Goal: Task Accomplishment & Management: Manage account settings

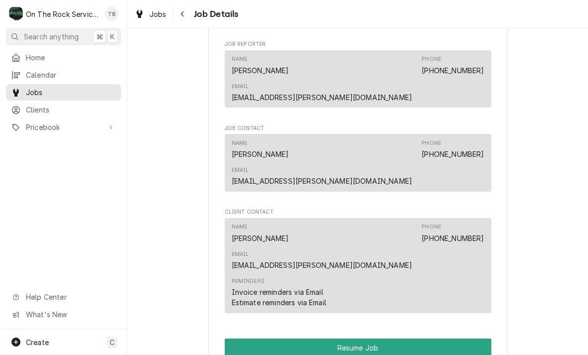
scroll to position [672, 0]
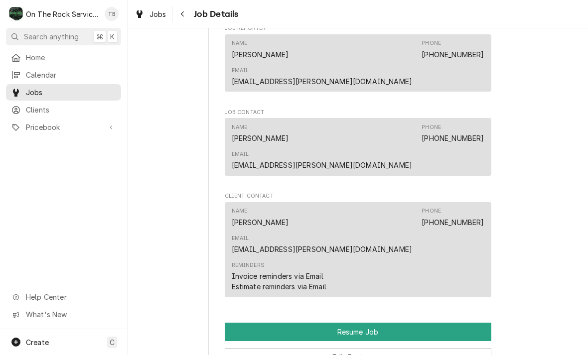
click at [378, 323] on button "Resume Job" at bounding box center [358, 332] width 267 height 18
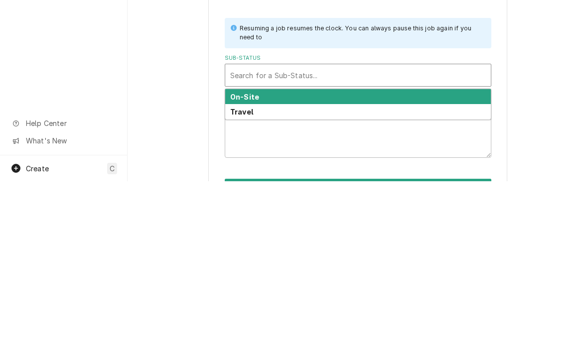
click at [263, 263] on div "On-Site" at bounding box center [358, 270] width 266 height 15
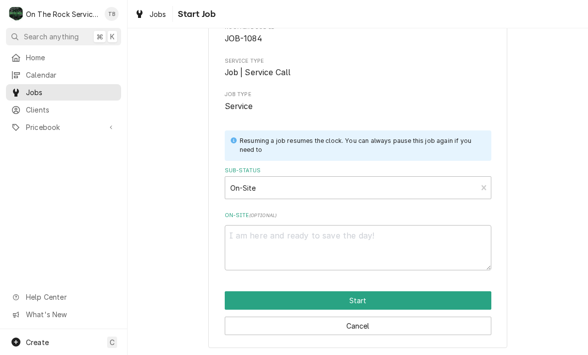
scroll to position [61, 0]
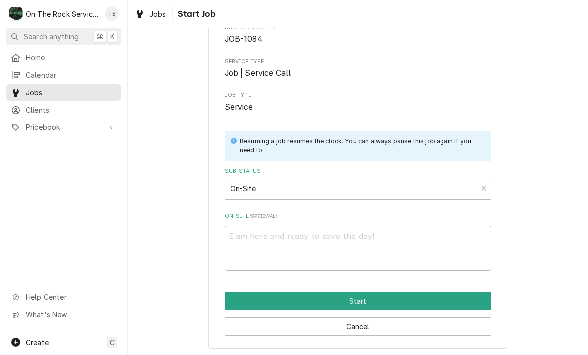
click at [371, 298] on button "Start" at bounding box center [358, 301] width 267 height 18
type textarea "x"
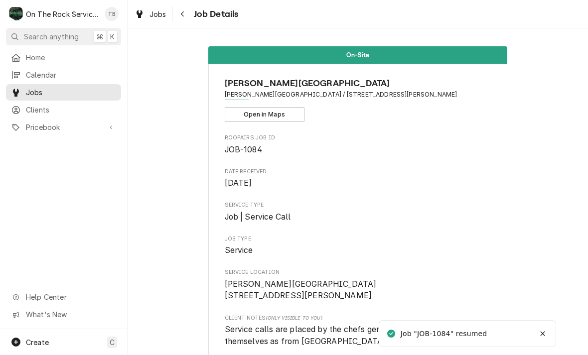
click at [366, 301] on span "Gibbs Stadium 551 Cummings St Spartanburg, SC 29303" at bounding box center [358, 290] width 267 height 23
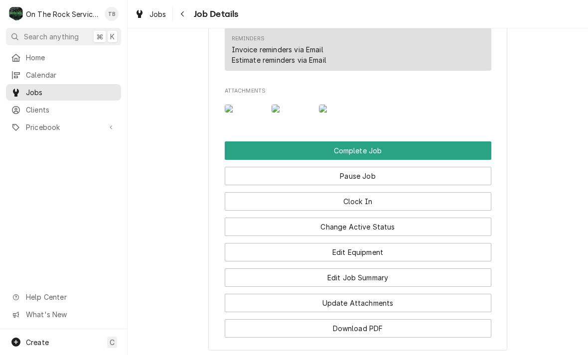
scroll to position [900, 0]
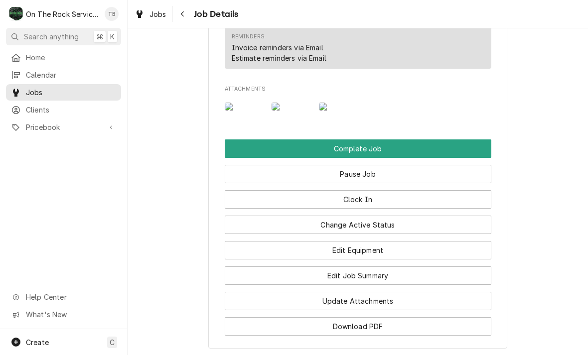
click at [286, 103] on img "Attachments" at bounding box center [291, 107] width 39 height 8
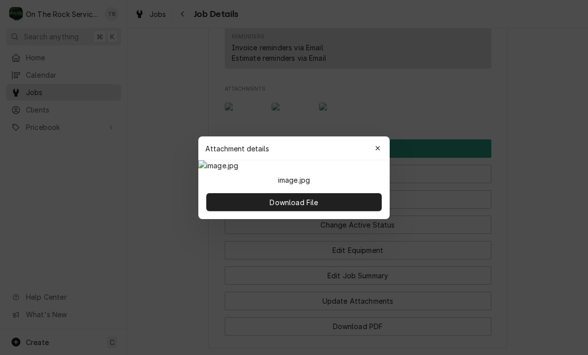
click at [330, 171] on img at bounding box center [293, 165] width 191 height 10
click at [319, 171] on img at bounding box center [293, 165] width 191 height 10
click at [389, 137] on div "Attachment details Close" at bounding box center [293, 149] width 191 height 24
click at [379, 146] on icon "button" at bounding box center [377, 148] width 4 height 4
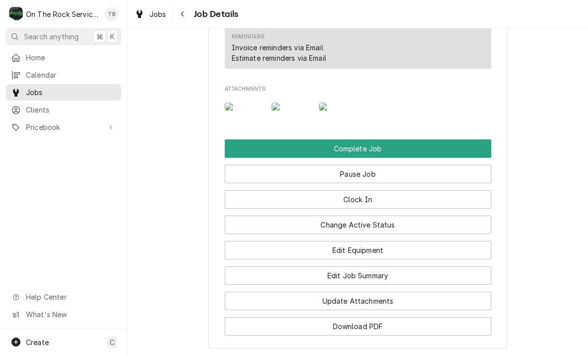
click at [340, 103] on img "Attachments" at bounding box center [338, 107] width 39 height 8
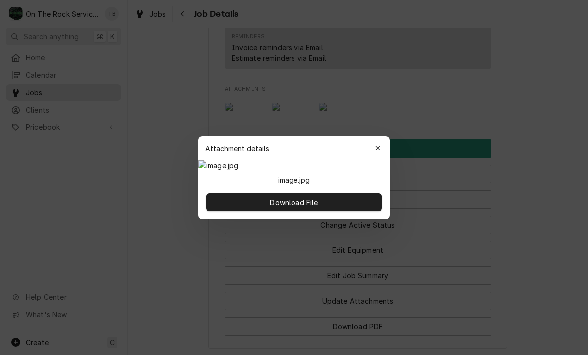
click at [385, 140] on button "button" at bounding box center [378, 148] width 16 height 16
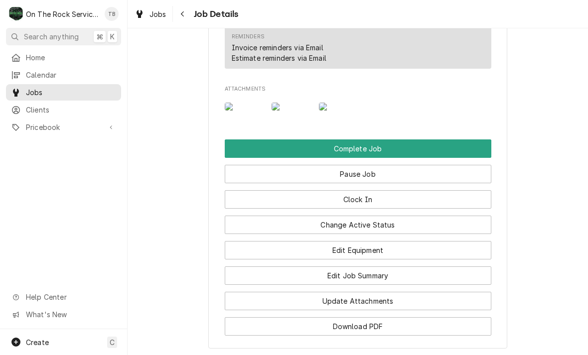
click at [375, 267] on button "Edit Job Summary" at bounding box center [358, 276] width 267 height 18
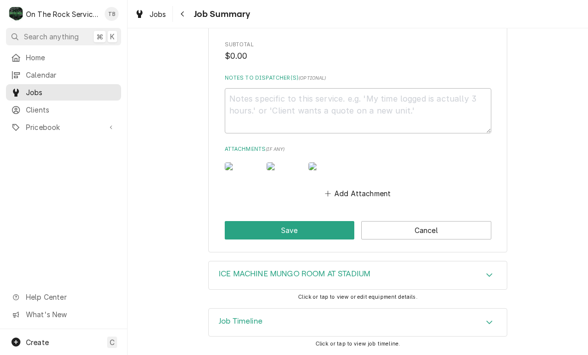
scroll to position [582, 0]
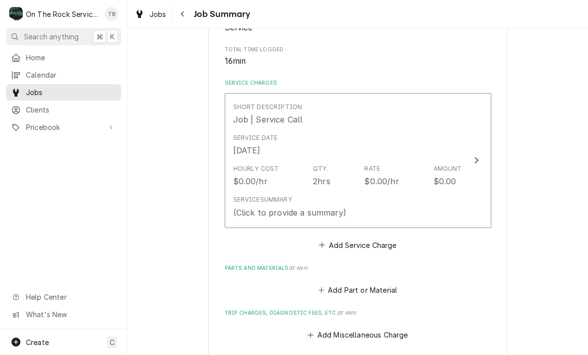
click at [356, 145] on div "Service Date [DATE]" at bounding box center [347, 145] width 229 height 31
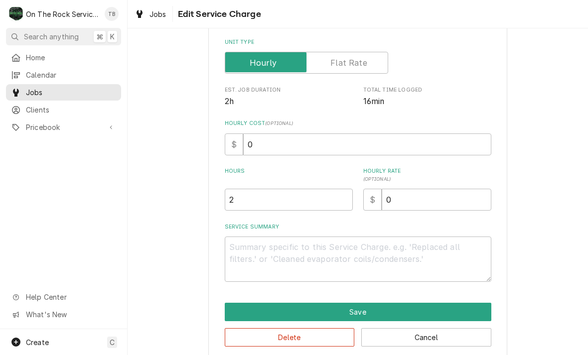
type textarea "x"
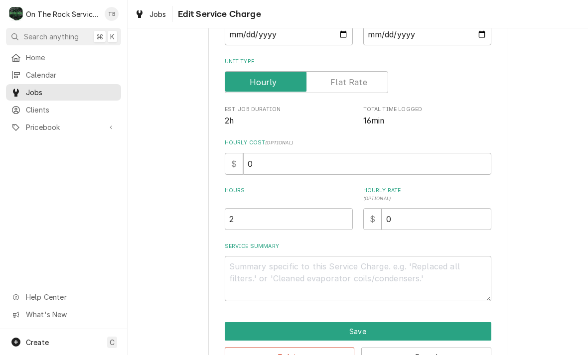
scroll to position [149, 0]
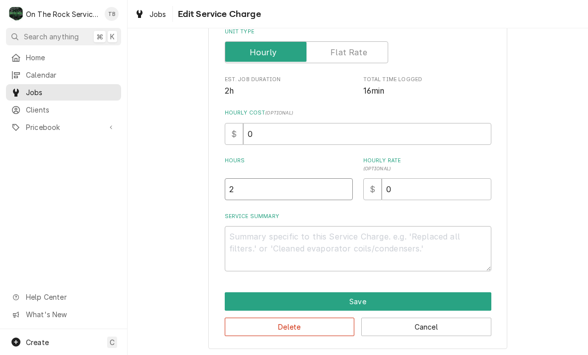
click at [257, 193] on input "2" at bounding box center [289, 189] width 128 height 22
type textarea "x"
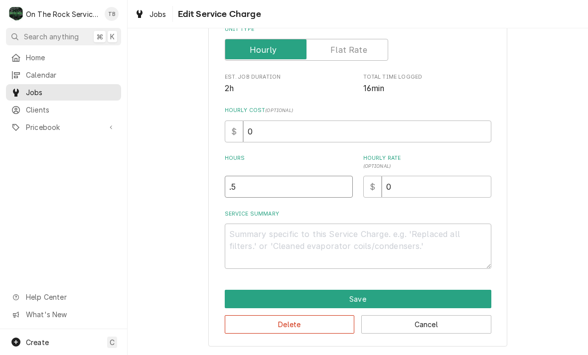
scroll to position [151, 0]
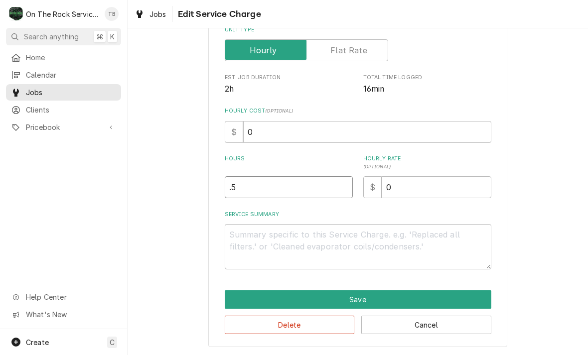
type input ".5"
click at [259, 240] on textarea "Service Summary" at bounding box center [358, 246] width 267 height 45
type textarea "x"
type textarea "9"
type textarea "x"
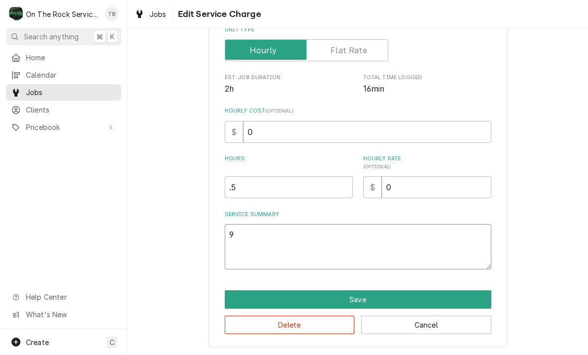
type textarea "9/"
type textarea "x"
type textarea "9/22"
type textarea "x"
type textarea "9/22/"
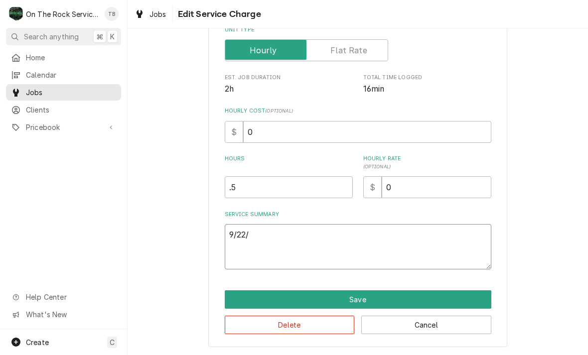
type textarea "x"
type textarea "9/22/2"
type textarea "x"
type textarea "9/22/25"
type textarea "x"
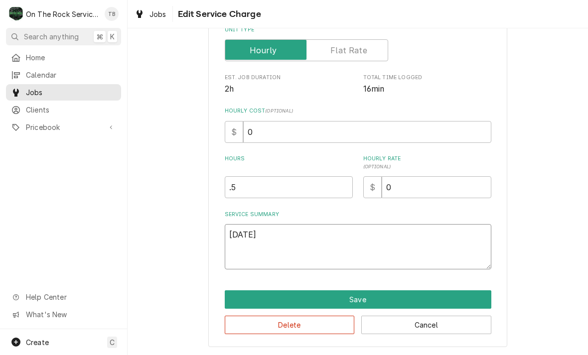
type textarea "9/22/25"
type textarea "x"
type textarea "9/22/25 tm"
type textarea "x"
type textarea "9/22/25 tmb"
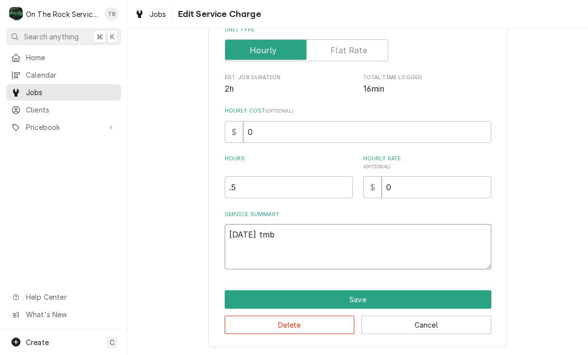
type textarea "x"
type textarea "9/22/25 tmb"
type textarea "x"
type textarea "9/22/25 tmb"
type textarea "x"
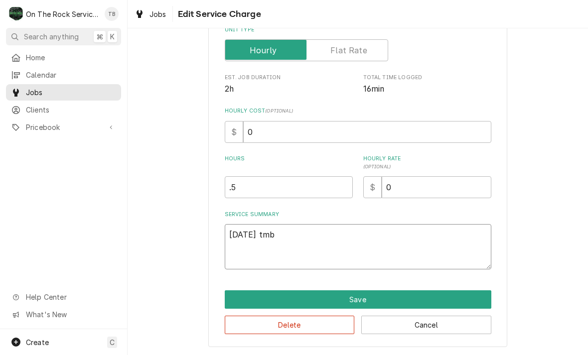
type textarea "9/22/25 tm"
type textarea "x"
type textarea "9/22/25 t"
type textarea "x"
type textarea "9/22/25"
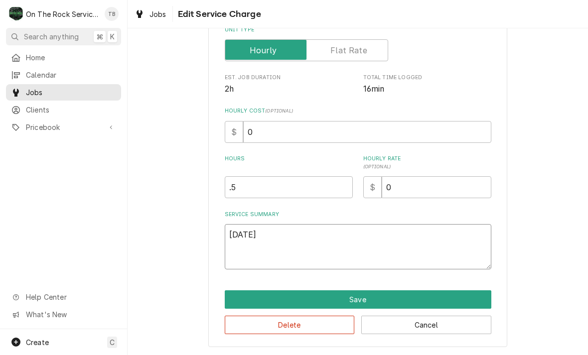
type textarea "x"
type textarea "9/22/25 T"
type textarea "x"
type textarea "9/22/25 TM"
type textarea "x"
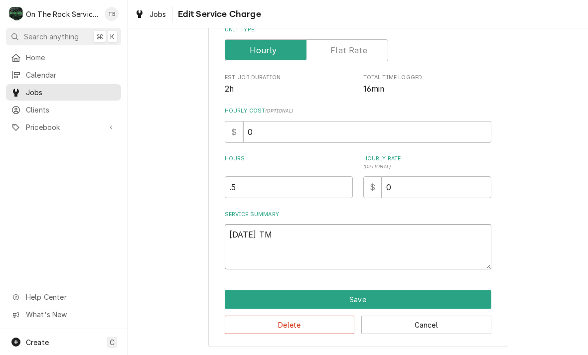
type textarea "9/22/25 TMB"
type textarea "x"
type textarea "9/22/25 TMB"
type textarea "x"
type textarea "9/22/25 TMB P"
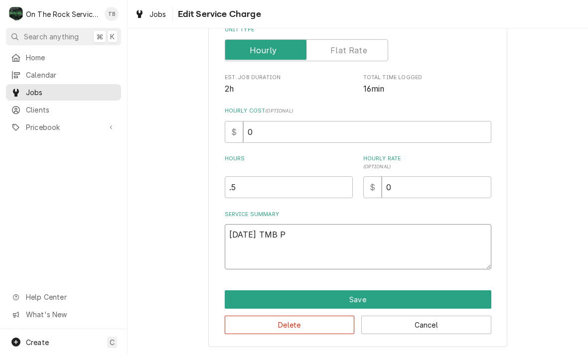
type textarea "x"
type textarea "9/22/25 TMB PRO"
type textarea "x"
type textarea "9/22/25 TMB PROV"
type textarea "x"
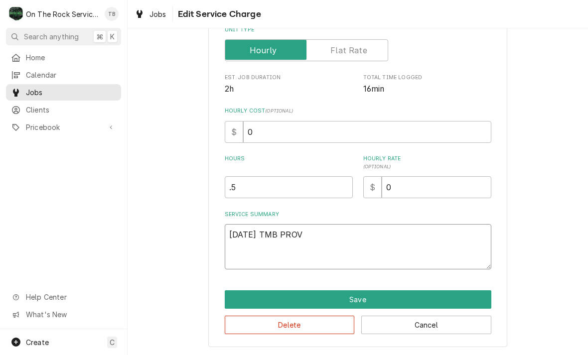
type textarea "9/22/25 TMB PROVI"
type textarea "x"
type textarea "9/22/25 TMB PROVIDE"
type textarea "x"
type textarea "9/22/25 TMB PROVIDE S"
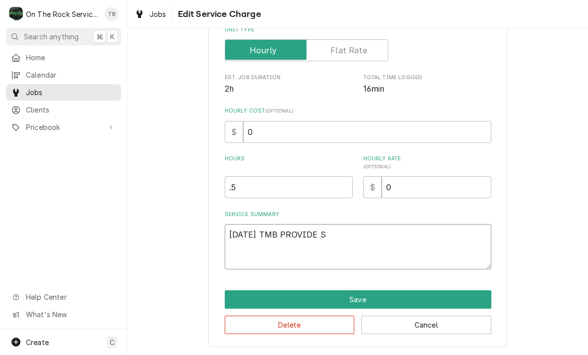
type textarea "x"
type textarea "9/22/25 TMB PROVIDE SER"
type textarea "x"
type textarea "9/22/25 TMB PROVIDE SERV"
type textarea "x"
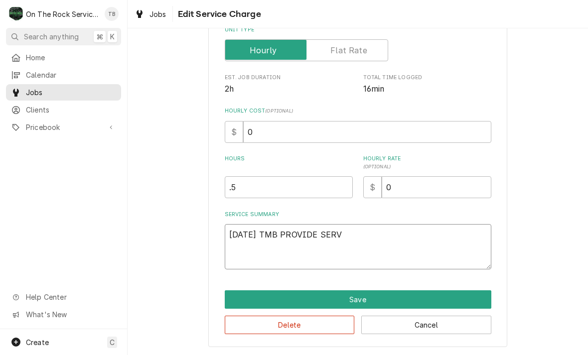
type textarea "9/22/25 TMB PROVIDE SERVI"
type textarea "x"
type textarea "9/22/25 TMB PROVIDE SERVIC"
type textarea "x"
type textarea "9/22/25 TMB PROVIDE SERVICE"
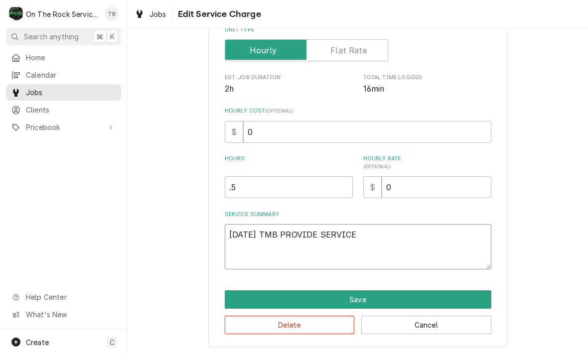
type textarea "x"
type textarea "9/22/25 TMB PROVIDE SERVICE PA"
type textarea "x"
type textarea "9/22/25 TMB PROVIDE SERVICE PART"
type textarea "x"
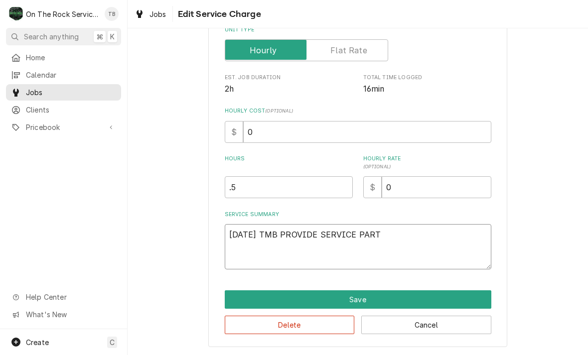
type textarea "9/22/25 TMB PROVIDE SERVICE PARTS"
type textarea "x"
type textarea "9/22/25 TMB PROVIDE SERVICE PARTS"
type textarea "x"
type textarea "9/22/25 TMB PROVIDE SERVICE PARTS A"
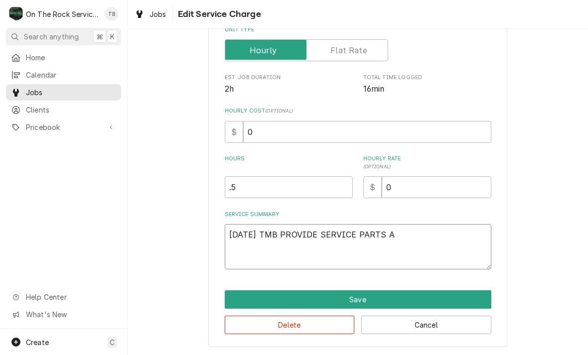
type textarea "x"
type textarea "9/22/25 TMB PROVIDE SERVICE PARTS AN"
type textarea "x"
type textarea "9/22/25 TMB PROVIDE SERVICE PARTS AND"
type textarea "x"
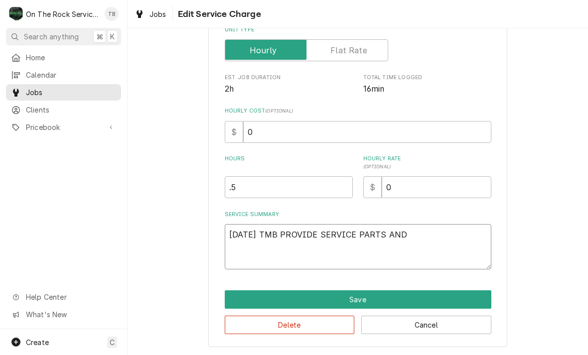
type textarea "9/22/25 TMB PROVIDE SERVICE PARTS AND"
type textarea "x"
type textarea "9/22/25 TMB PROVIDE SERVICE PARTS AND LA"
type textarea "x"
type textarea "9/22/25 TMB PROVIDE SERVICE PARTS AND LABO"
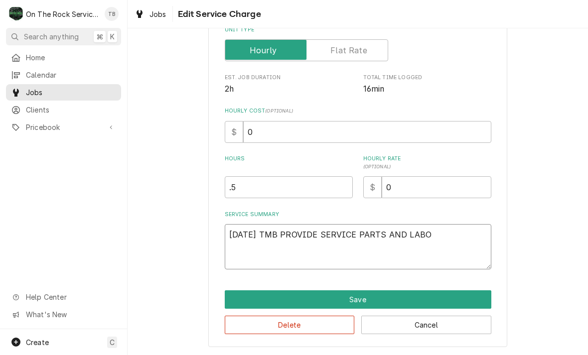
type textarea "x"
type textarea "9/22/25 TMB PROVIDE SERVICE PARTS AND LABOT"
type textarea "x"
type textarea "9/22/25 TMB PROVIDE SERVICE PARTS AND LABOT"
type textarea "x"
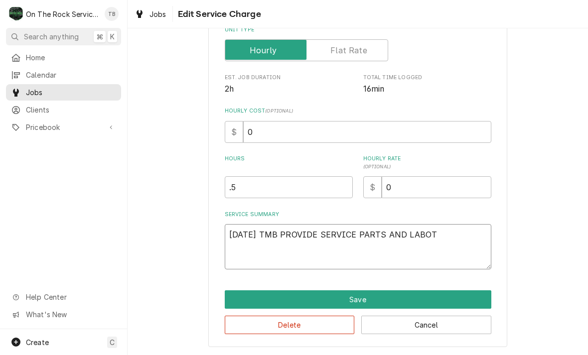
type textarea "9/22/25 TMB PROVIDE SERVICE PARTS AND LABOT"
type textarea "x"
type textarea "9/22/25 TMB PROVIDE SERVICE PARTS AND LABO"
type textarea "x"
type textarea "9/22/25 TMB PROVIDE SERVICE PARTS AND LABOR"
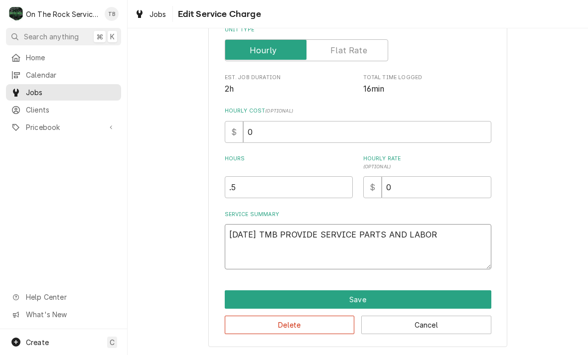
type textarea "x"
type textarea "9/22/25 TMB PROVIDE SERVICE PARTS AND LABOR"
type textarea "x"
type textarea "9/22/25 TMB PROVIDE SERVICE PARTS AND LABOR T"
type textarea "x"
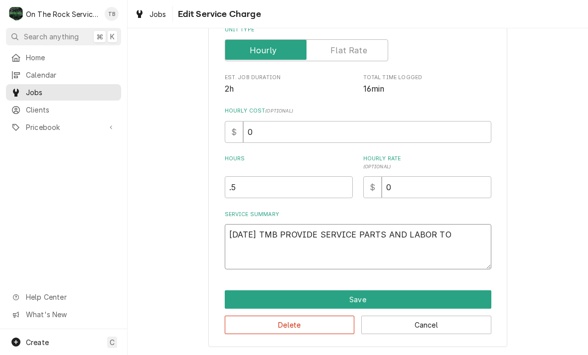
type textarea "9/22/25 TMB PROVIDE SERVICE PARTS AND LABOR TO"
type textarea "x"
type textarea "9/22/25 TMB PROVIDE SERVICE PARTS AND LABOR TO D"
type textarea "x"
type textarea "9/22/25 TMB PROVIDE SERVICE PARTS AND LABOR TO DE"
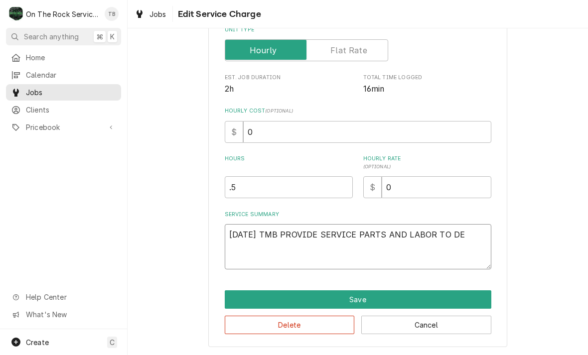
type textarea "x"
type textarea "9/22/25 TMB PROVIDE SERVICE PARTS AND LABOR TO DET"
type textarea "x"
type textarea "9/22/25 TMB PROVIDE SERVICE PARTS AND LABOR TO DETE"
type textarea "x"
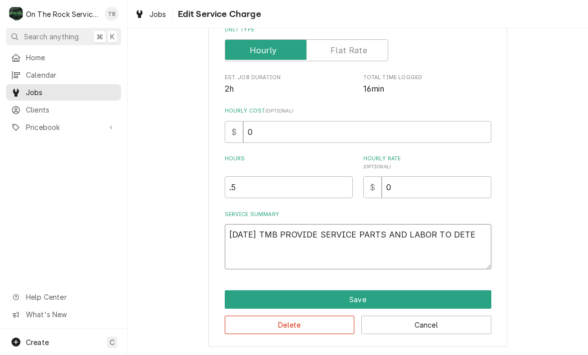
type textarea "9/22/25 TMB PROVIDE SERVICE PARTS AND LABOR TO DETER"
type textarea "x"
type textarea "9/22/25 TMB PROVIDE SERVICE PARTS AND LABOR TO DETERM"
type textarea "x"
type textarea "9/22/25 TMB PROVIDE SERVICE PARTS AND LABOR TO DETERMI"
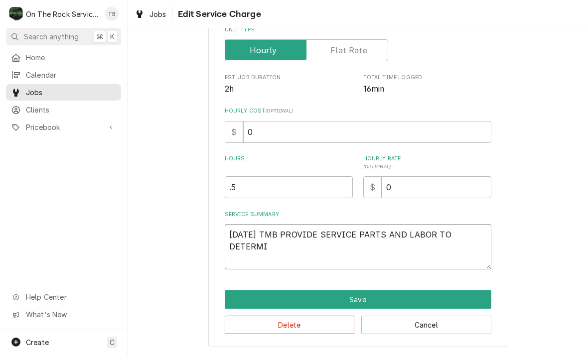
type textarea "x"
type textarea "9/22/25 TMB PROVIDE SERVICE PARTS AND LABOR TO DETERMINE"
type textarea "x"
type textarea "9/22/25 TMB PROVIDE SERVICE PARTS AND LABOR TO DETERMINE"
type textarea "x"
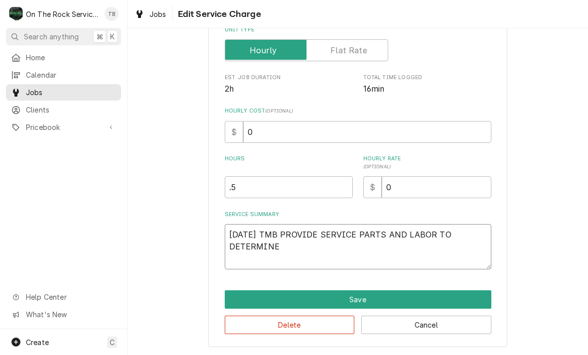
type textarea "9/22/25 TMB PROVIDE SERVICE PARTS AND LABOR TO DETERMINE T"
type textarea "x"
type textarea "9/22/25 TMB PROVIDE SERVICE PARTS AND LABOR TO DETERMINE TH"
type textarea "x"
type textarea "9/22/25 TMB PROVIDE SERVICE PARTS AND LABOR TO DETERMINE THT"
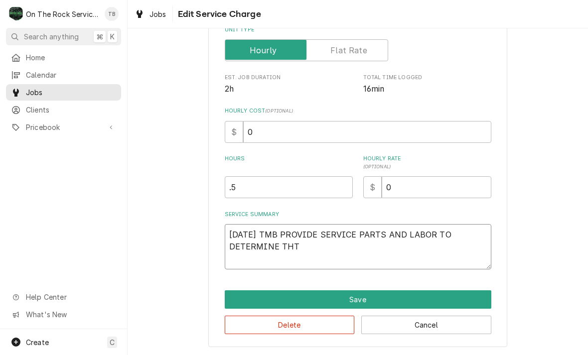
type textarea "x"
type textarea "9/22/25 TMB PROVIDE SERVICE PARTS AND LABOR TO DETERMINE THT UP"
type textarea "x"
type textarea "9/22/25 TMB PROVIDE SERVICE PARTS AND LABOR TO DETERMINE THT U"
type textarea "x"
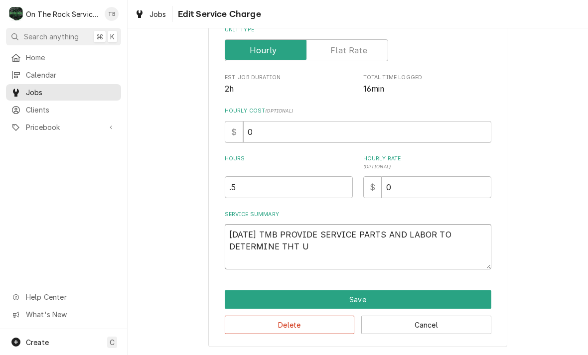
type textarea "9/22/25 TMB PROVIDE SERVICE PARTS AND LABOR TO DETERMINE THT"
type textarea "x"
type textarea "9/22/25 TMB PROVIDE SERVICE PARTS AND LABOR TO DETERMINE THT"
type textarea "x"
type textarea "9/22/25 TMB PROVIDE SERVICE PARTS AND LABOR TO DETERMINE TH"
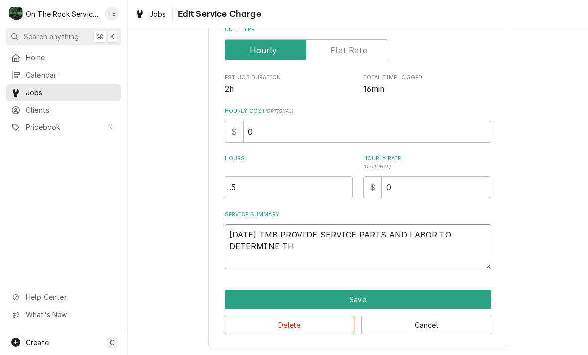
type textarea "x"
type textarea "9/22/25 TMB PROVIDE SERVICE PARTS AND LABOR TO DETERMINE THA"
type textarea "x"
type textarea "9/22/25 TMB PROVIDE SERVICE PARTS AND LABOR TO DETERMINE THAT"
type textarea "x"
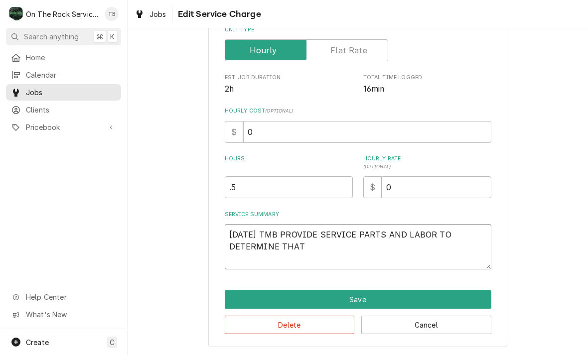
type textarea "9/22/25 TMB PROVIDE SERVICE PARTS AND LABOR TO DETERMINE THAT"
type textarea "x"
type textarea "9/22/25 TMB PROVIDE SERVICE PARTS AND LABOR TO DETERMINE THAT UP"
type textarea "x"
type textarea "9/22/25 TMB PROVIDE SERVICE PARTS AND LABOR TO DETERMINE THAT UPO"
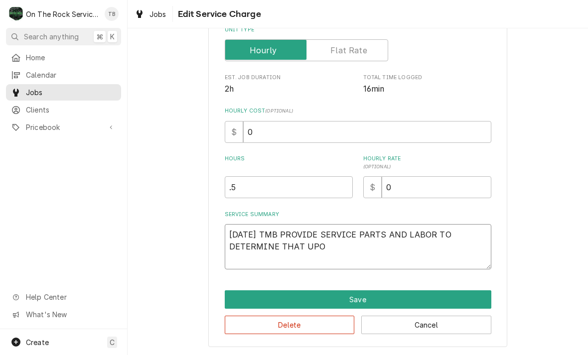
type textarea "x"
type textarea "9/22/25 TMB PROVIDE SERVICE PARTS AND LABOR TO DETERMINE THAT UPON"
type textarea "x"
type textarea "9/22/25 TMB PROVIDE SERVICE PARTS AND LABOR TO DETERMINE THAT UPON"
type textarea "x"
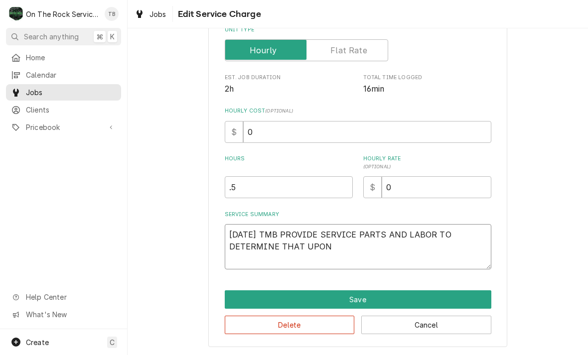
type textarea "9/22/25 TMB PROVIDE SERVICE PARTS AND LABOR TO DETERMINE THAT UPON A"
type textarea "x"
type textarea "9/22/25 TMB PROVIDE SERVICE PARTS AND LABOR TO DETERMINE THAT UPON AR"
type textarea "x"
type textarea "9/22/25 TMB PROVIDE SERVICE PARTS AND LABOR TO DETERMINE THAT UPON ARR"
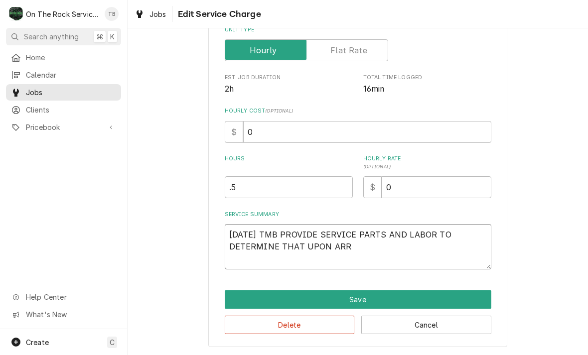
type textarea "x"
type textarea "9/22/25 TMB PROVIDE SERVICE PARTS AND LABOR TO DETERMINE THAT UPON ARRI"
type textarea "x"
type textarea "9/22/25 TMB PROVIDE SERVICE PARTS AND LABOR TO DETERMINE THAT UPON ARRIVA"
type textarea "x"
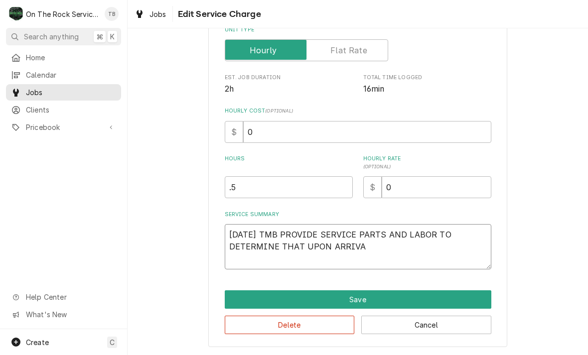
type textarea "9/22/25 TMB PROVIDE SERVICE PARTS AND LABOR TO DETERMINE THAT UPON ARRIVAL"
type textarea "x"
type textarea "9/22/25 TMB PROVIDE SERVICE PARTS AND LABOR TO DETERMINE THAT UPON ARRIVAL"
type textarea "x"
type textarea "9/22/25 TMB PROVIDE SERVICE PARTS AND LABOR TO DETERMINE THAT UPON ARRIVAL U"
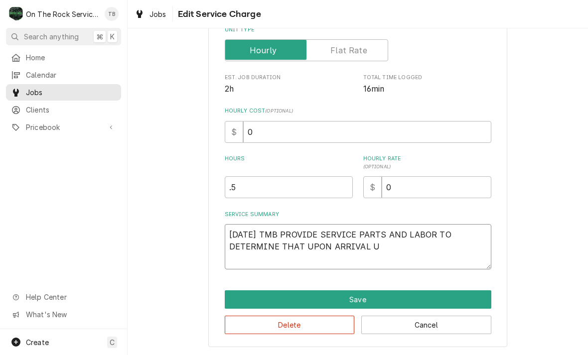
type textarea "x"
type textarea "9/22/25 TMB PROVIDE SERVICE PARTS AND LABOR TO DETERMINE THAT UPON ARRIVAL UNI"
type textarea "x"
type textarea "9/22/25 TMB PROVIDE SERVICE PARTS AND LABOR TO DETERMINE THAT UPON ARRIVAL UNIT"
type textarea "x"
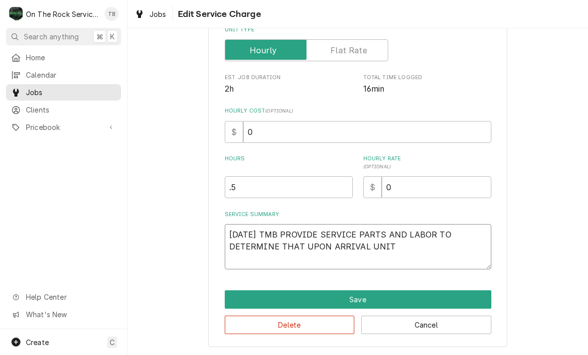
type textarea "9/22/25 TMB PROVIDE SERVICE PARTS AND LABOR TO DETERMINE THAT UPON ARRIVAL UNIT"
type textarea "x"
type textarea "9/22/25 TMB PROVIDE SERVICE PARTS AND LABOR TO DETERMINE THAT UPON ARRIVAL UNIT…"
type textarea "x"
type textarea "9/22/25 TMB PROVIDE SERVICE PARTS AND LABOR TO DETERMINE THAT UPON ARRIVAL UNIT…"
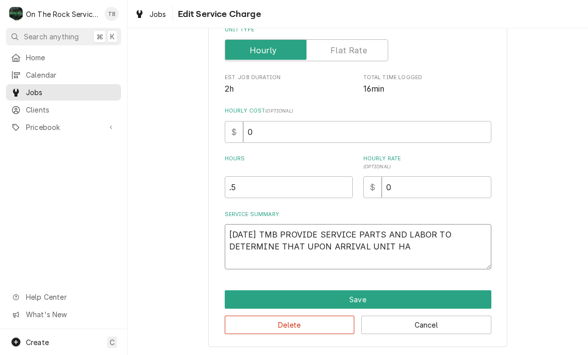
type textarea "x"
type textarea "9/22/25 TMB PROVIDE SERVICE PARTS AND LABOR TO DETERMINE THAT UPON ARRIVAL UNIT…"
type textarea "x"
type textarea "9/22/25 TMB PROVIDE SERVICE PARTS AND LABOR TO DETERMINE THAT UPON ARRIVAL UNIT…"
type textarea "x"
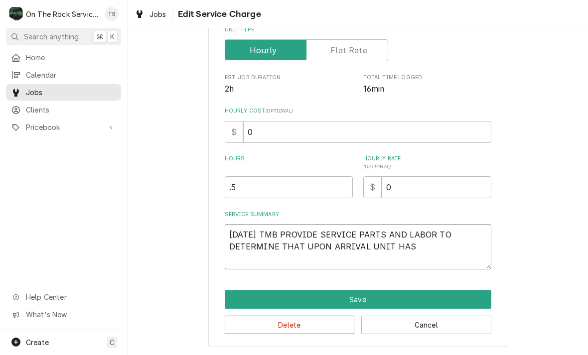
type textarea "9/22/25 TMB PROVIDE SERVICE PARTS AND LABOR TO DETERMINE THAT UPON ARRIVAL UNIT…"
type textarea "x"
type textarea "9/22/25 TMB PROVIDE SERVICE PARTS AND LABOR TO DETERMINE THAT UPON ARRIVAL UNIT…"
type textarea "x"
type textarea "9/22/25 TMB PROVIDE SERVICE PARTS AND LABOR TO DETERMINE THAT UPON ARRIVAL UNIT…"
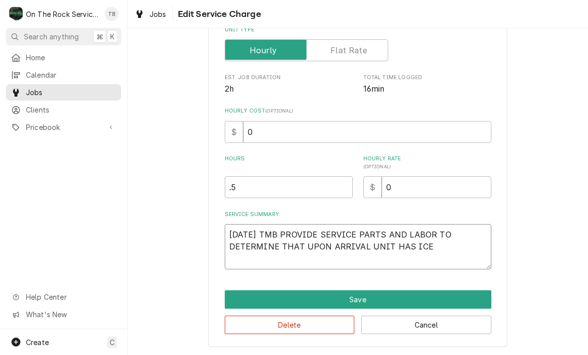
type textarea "x"
type textarea "9/22/25 TMB PROVIDE SERVICE PARTS AND LABOR TO DETERMINE THAT UPON ARRIVAL UNIT…"
type textarea "x"
type textarea "9/22/25 TMB PROVIDE SERVICE PARTS AND LABOR TO DETERMINE THAT UPON ARRIVAL UNIT…"
type textarea "x"
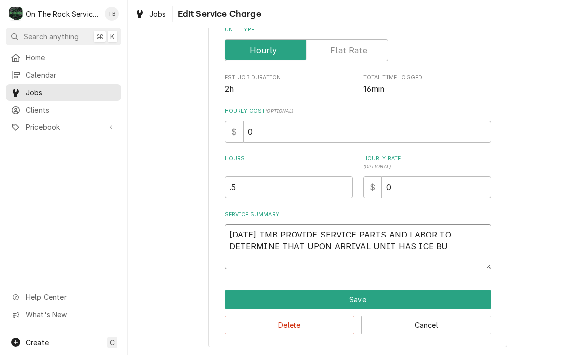
type textarea "9/22/25 TMB PROVIDE SERVICE PARTS AND LABOR TO DETERMINE THAT UPON ARRIVAL UNIT…"
type textarea "x"
type textarea "9/22/25 TMB PROVIDE SERVICE PARTS AND LABOR TO DETERMINE THAT UPON ARRIVAL UNIT…"
type textarea "x"
type textarea "9/22/25 TMB PROVIDE SERVICE PARTS AND LABOR TO DETERMINE THAT UPON ARRIVAL UNIT…"
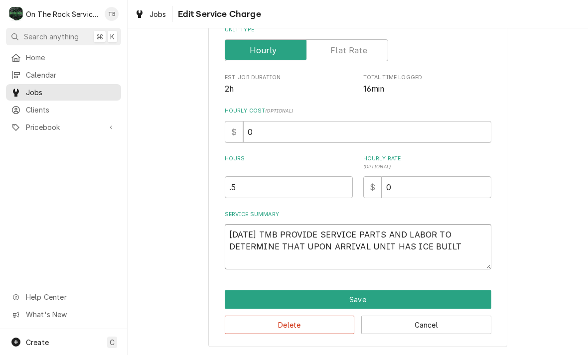
type textarea "x"
type textarea "9/22/25 TMB PROVIDE SERVICE PARTS AND LABOR TO DETERMINE THAT UPON ARRIVAL UNIT…"
type textarea "x"
type textarea "9/22/25 TMB PROVIDE SERVICE PARTS AND LABOR TO DETERMINE THAT UPON ARRIVAL UNIT…"
type textarea "x"
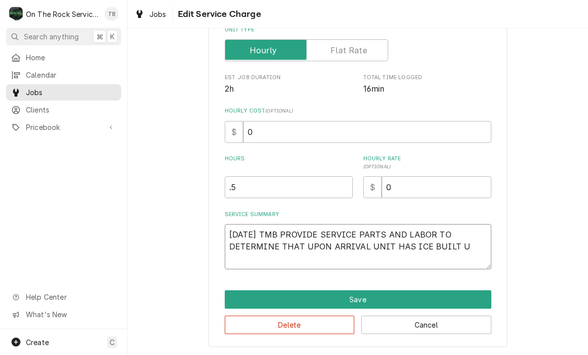
type textarea "9/22/25 TMB PROVIDE SERVICE PARTS AND LABOR TO DETERMINE THAT UPON ARRIVAL UNIT…"
type textarea "x"
type textarea "9/22/25 TMB PROVIDE SERVICE PARTS AND LABOR TO DETERMINE THAT UPON ARRIVAL UNIT…"
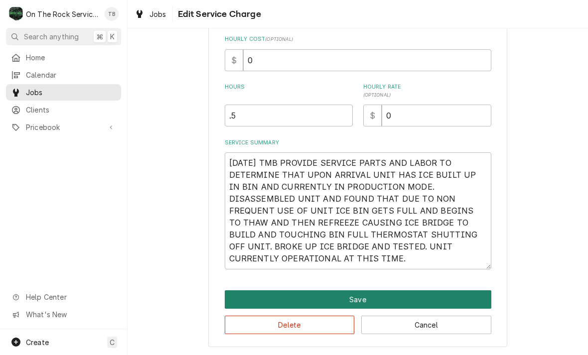
click at [371, 296] on button "Save" at bounding box center [358, 299] width 267 height 18
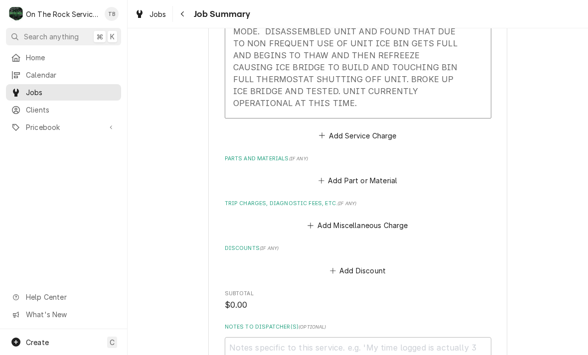
scroll to position [408, 0]
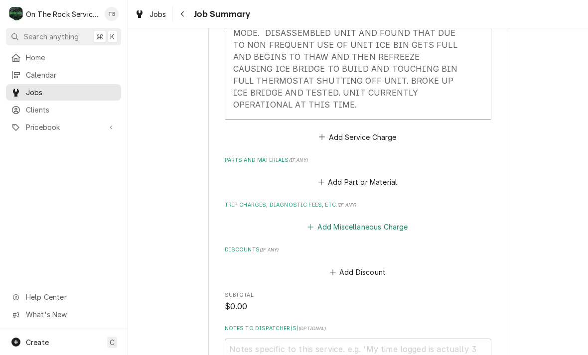
click at [360, 221] on button "Add Miscellaneous Charge" at bounding box center [358, 227] width 104 height 14
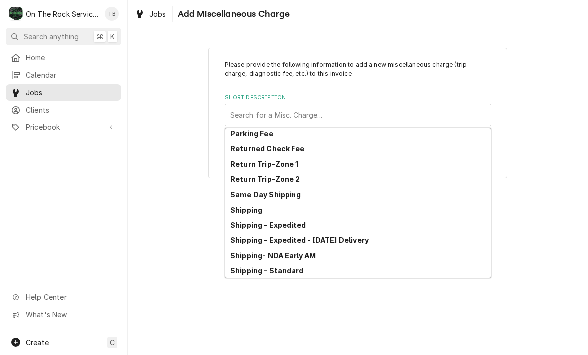
scroll to position [69, 0]
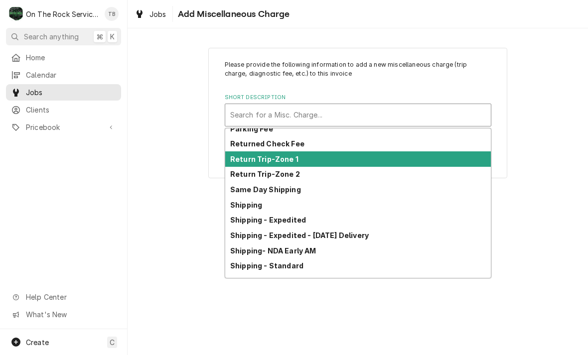
click at [288, 158] on strong "Return Trip-Zone 1" at bounding box center [264, 159] width 68 height 8
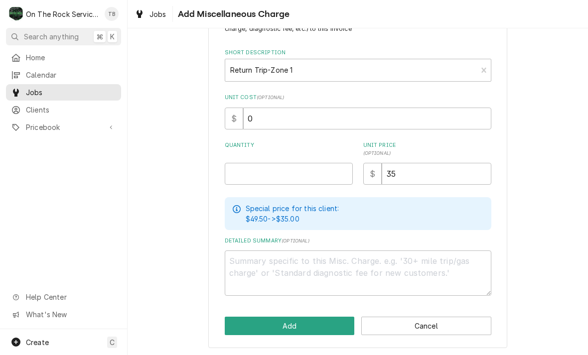
scroll to position [44, 0]
click at [296, 324] on button "Add" at bounding box center [290, 326] width 130 height 18
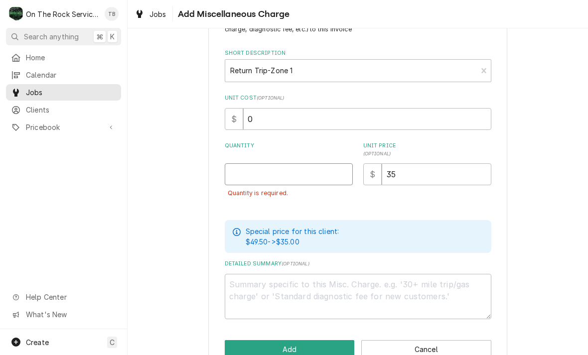
click at [275, 169] on input "Quantity" at bounding box center [289, 174] width 128 height 22
click at [550, 185] on div "Please provide the following information to add a new miscellaneous charge (tri…" at bounding box center [358, 188] width 460 height 386
click at [302, 348] on button "Add" at bounding box center [290, 349] width 130 height 18
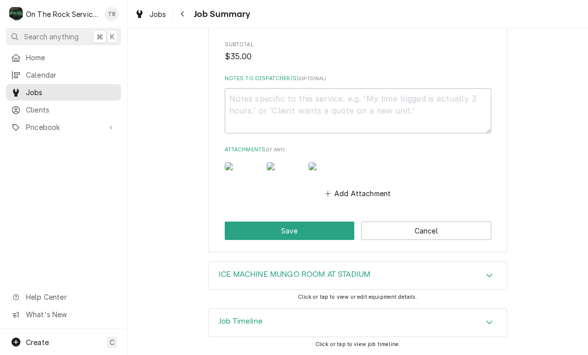
scroll to position [768, 0]
click at [286, 231] on button "Save" at bounding box center [290, 231] width 130 height 18
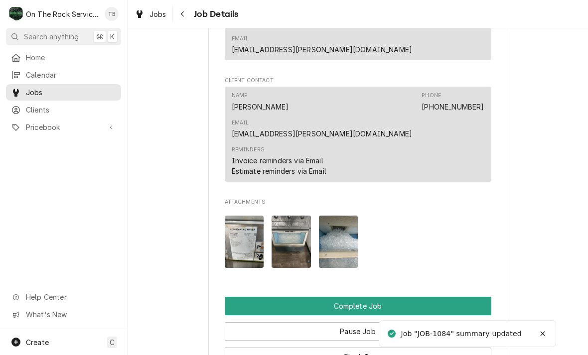
scroll to position [907, 0]
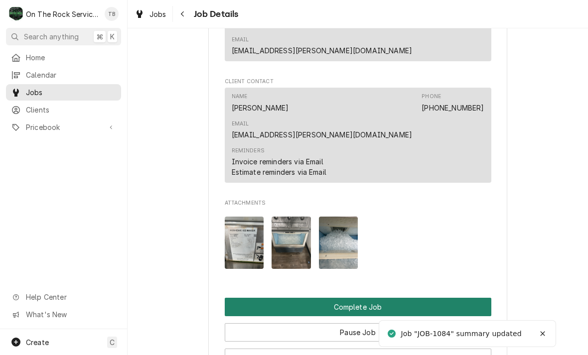
click at [381, 298] on button "Complete Job" at bounding box center [358, 307] width 267 height 18
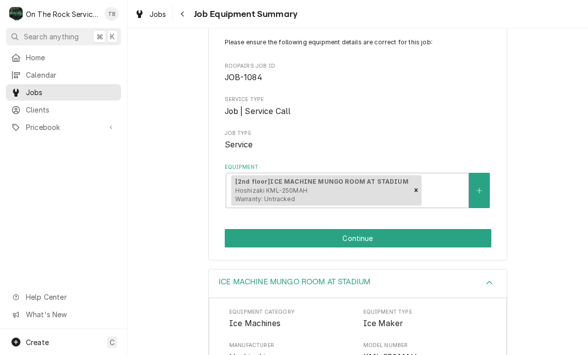
scroll to position [70, 0]
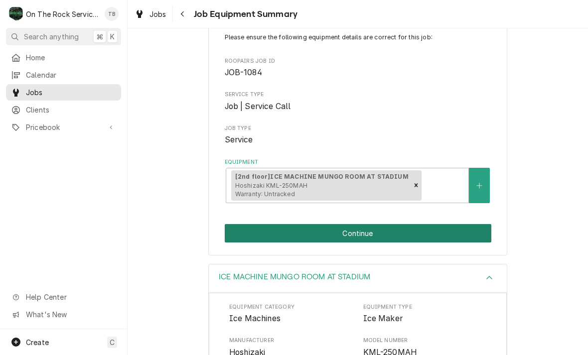
click at [370, 233] on button "Continue" at bounding box center [358, 233] width 267 height 18
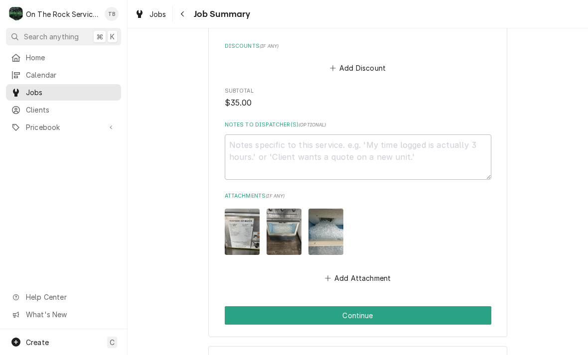
scroll to position [766, 0]
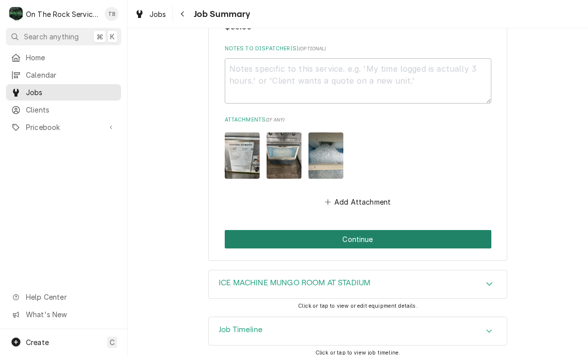
click at [362, 238] on button "Continue" at bounding box center [358, 239] width 267 height 18
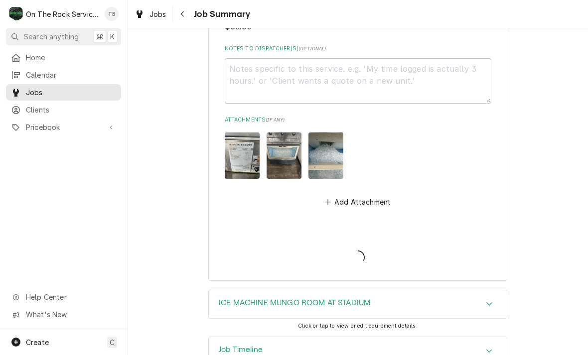
type textarea "x"
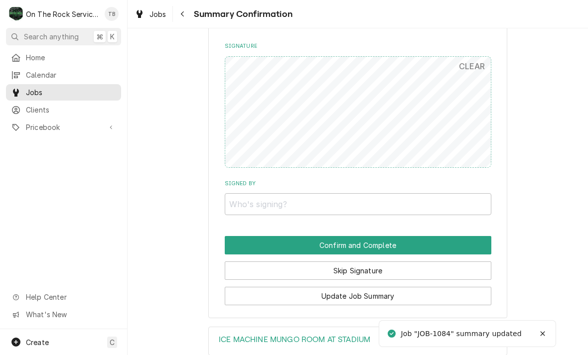
scroll to position [727, 0]
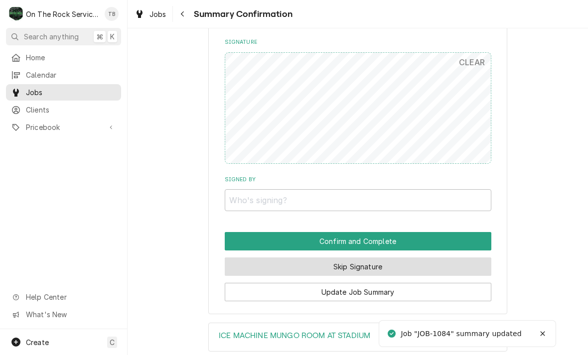
click at [349, 258] on button "Skip Signature" at bounding box center [358, 267] width 267 height 18
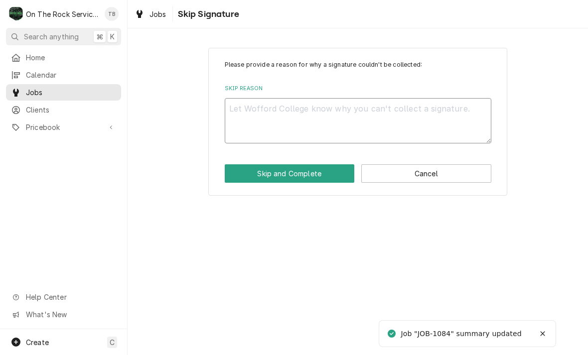
click at [284, 119] on textarea "Skip Reason" at bounding box center [358, 120] width 267 height 45
type textarea "x"
type textarea "N"
type textarea "x"
type textarea "NO"
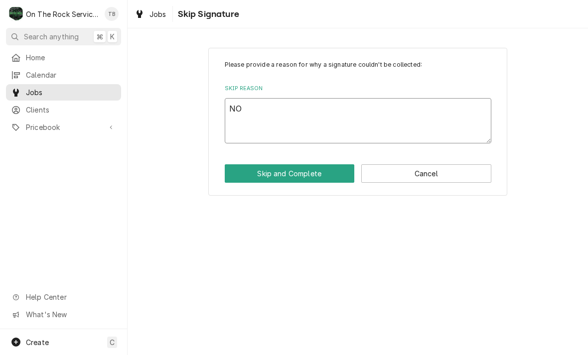
type textarea "x"
type textarea "NO"
type textarea "x"
type textarea "NO O"
type textarea "x"
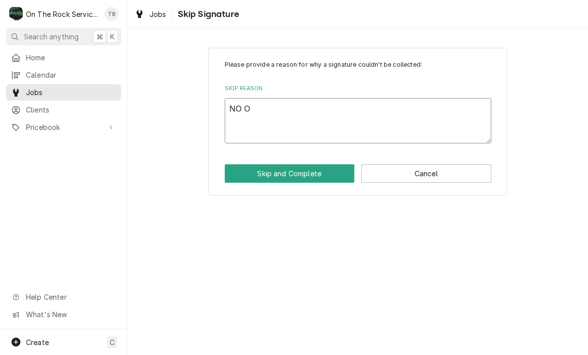
type textarea "NO ON"
type textarea "x"
type textarea "NO ONE"
type textarea "x"
type textarea "NO ONE"
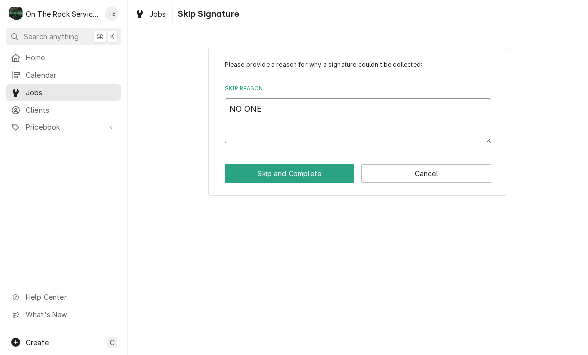
type textarea "x"
type textarea "NO ONE ON"
type textarea "x"
type textarea "NO ONE ON"
type textarea "x"
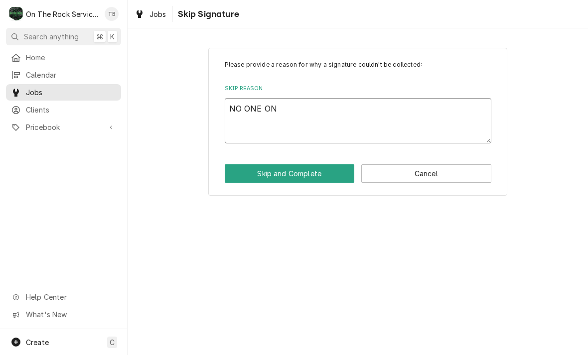
type textarea "NO ONE ON S"
type textarea "x"
type textarea "NO ONE ON SI"
type textarea "x"
type textarea "NO ONE ON SIT"
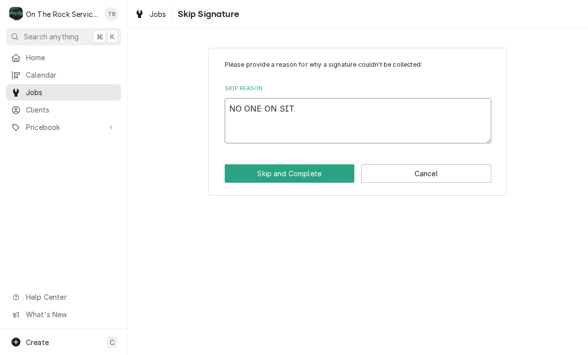
type textarea "x"
type textarea "NO ONE ON SITE"
type textarea "x"
type textarea "NO ONE ON SITE"
click at [289, 172] on button "Skip and Complete" at bounding box center [290, 173] width 130 height 18
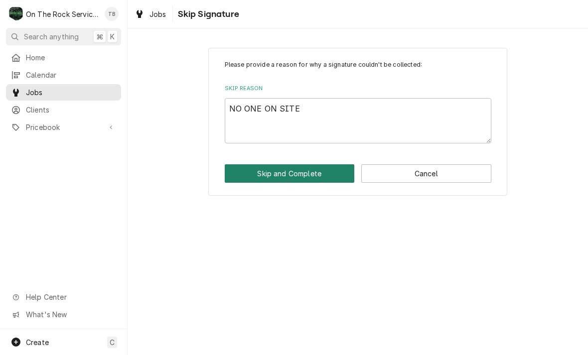
type textarea "x"
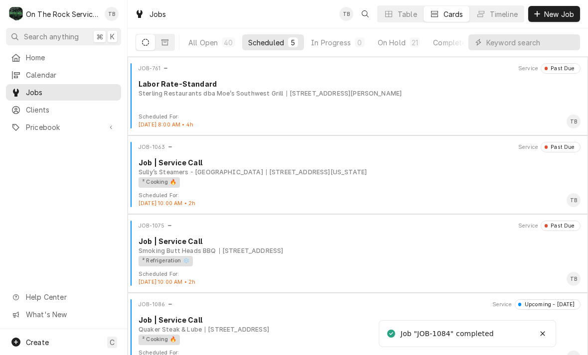
click at [272, 47] on div "Scheduled" at bounding box center [266, 42] width 36 height 10
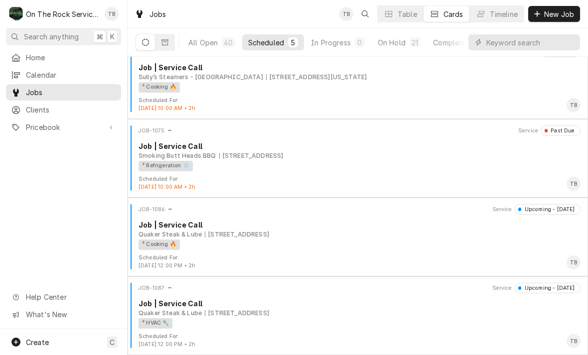
scroll to position [95, 0]
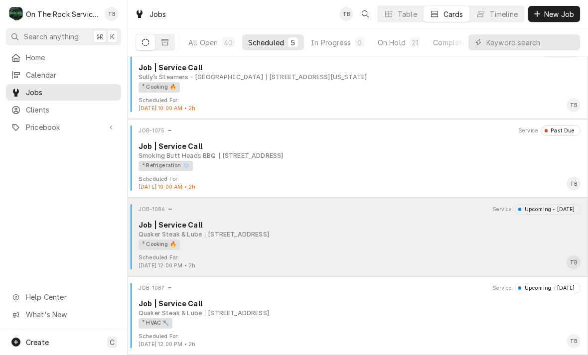
click at [394, 248] on div "² Cooking 🔥" at bounding box center [356, 245] width 435 height 10
click at [395, 235] on div "Quaker Steak & Lube [STREET_ADDRESS]" at bounding box center [360, 234] width 442 height 9
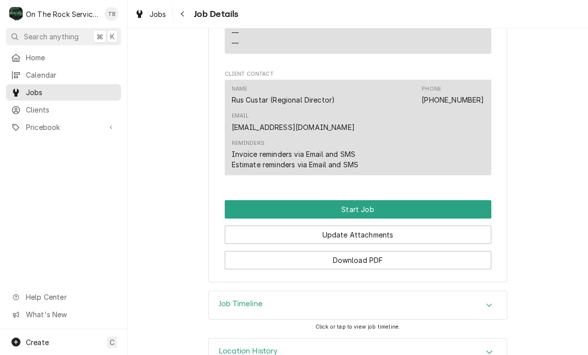
scroll to position [815, 0]
click at [409, 201] on button "Start Job" at bounding box center [358, 210] width 267 height 18
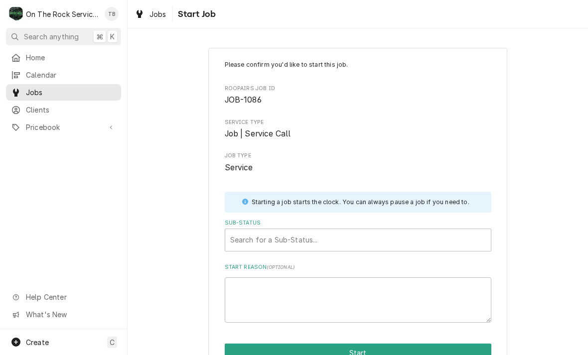
click at [452, 242] on div "Sub-Status" at bounding box center [358, 240] width 256 height 18
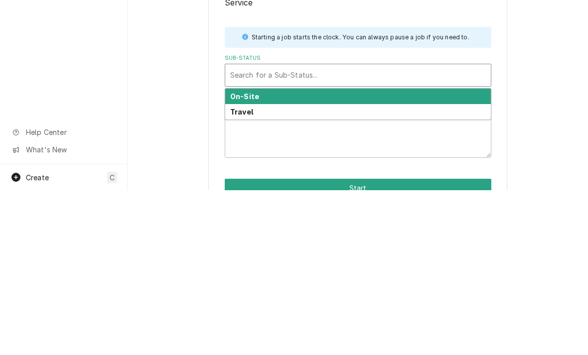
click at [315, 269] on div "Travel" at bounding box center [358, 276] width 266 height 15
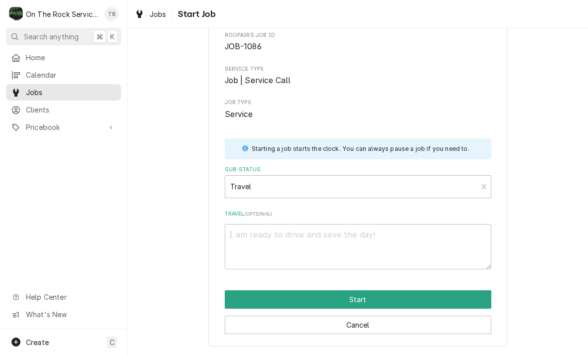
scroll to position [52, 0]
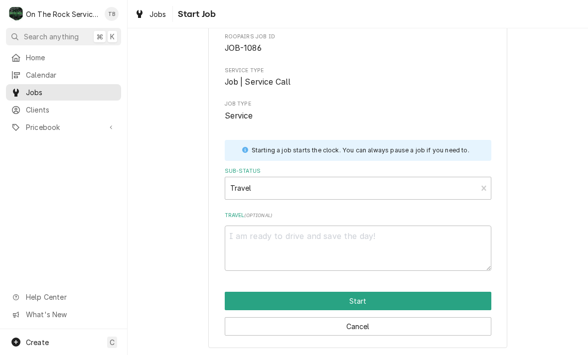
click at [436, 299] on button "Start" at bounding box center [358, 301] width 267 height 18
type textarea "x"
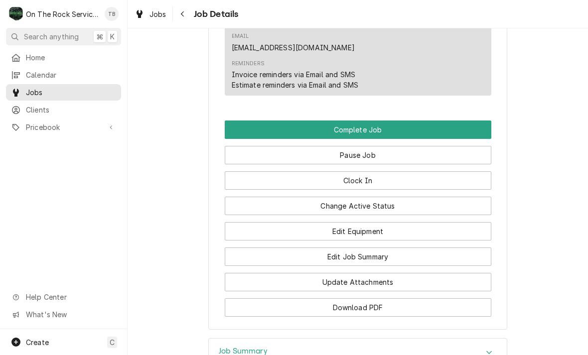
scroll to position [962, 0]
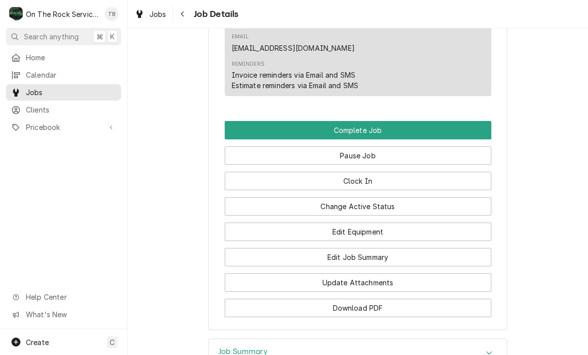
click at [387, 172] on button "Clock In" at bounding box center [358, 181] width 267 height 18
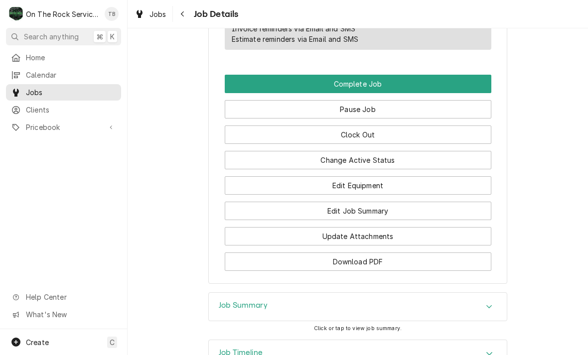
scroll to position [1008, 0]
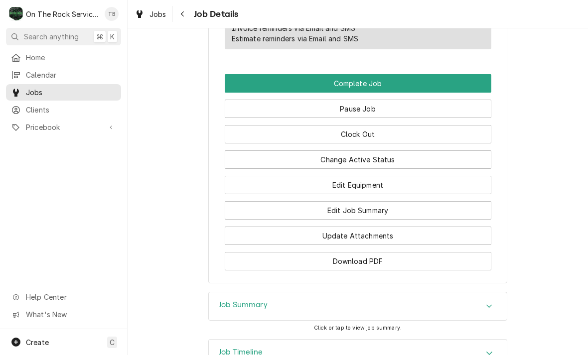
click at [400, 176] on button "Edit Equipment" at bounding box center [358, 185] width 267 height 18
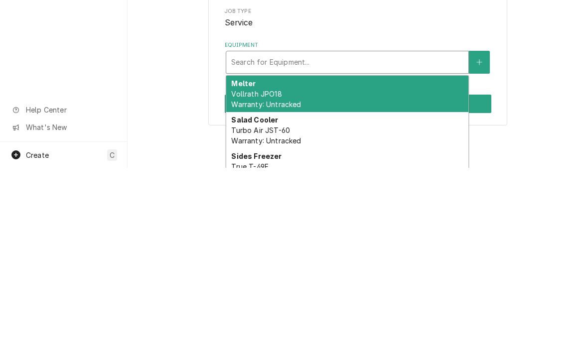
click at [394, 263] on div "[PERSON_NAME] JPO18 Warranty: Untracked" at bounding box center [347, 281] width 242 height 36
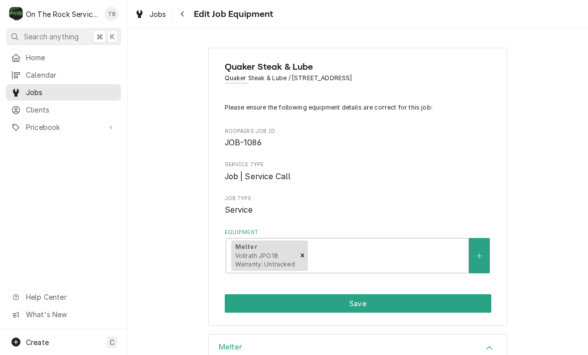
click at [363, 300] on button "Save" at bounding box center [358, 303] width 267 height 18
